Goal: Navigation & Orientation: Find specific page/section

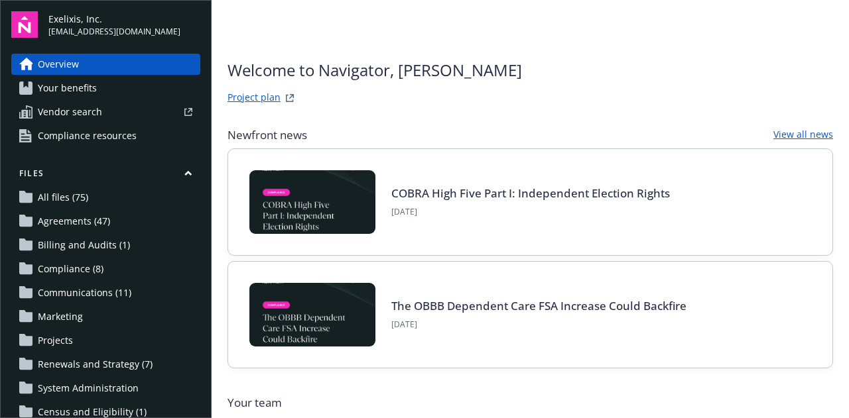
scroll to position [578, 0]
